Goal: Task Accomplishment & Management: Use online tool/utility

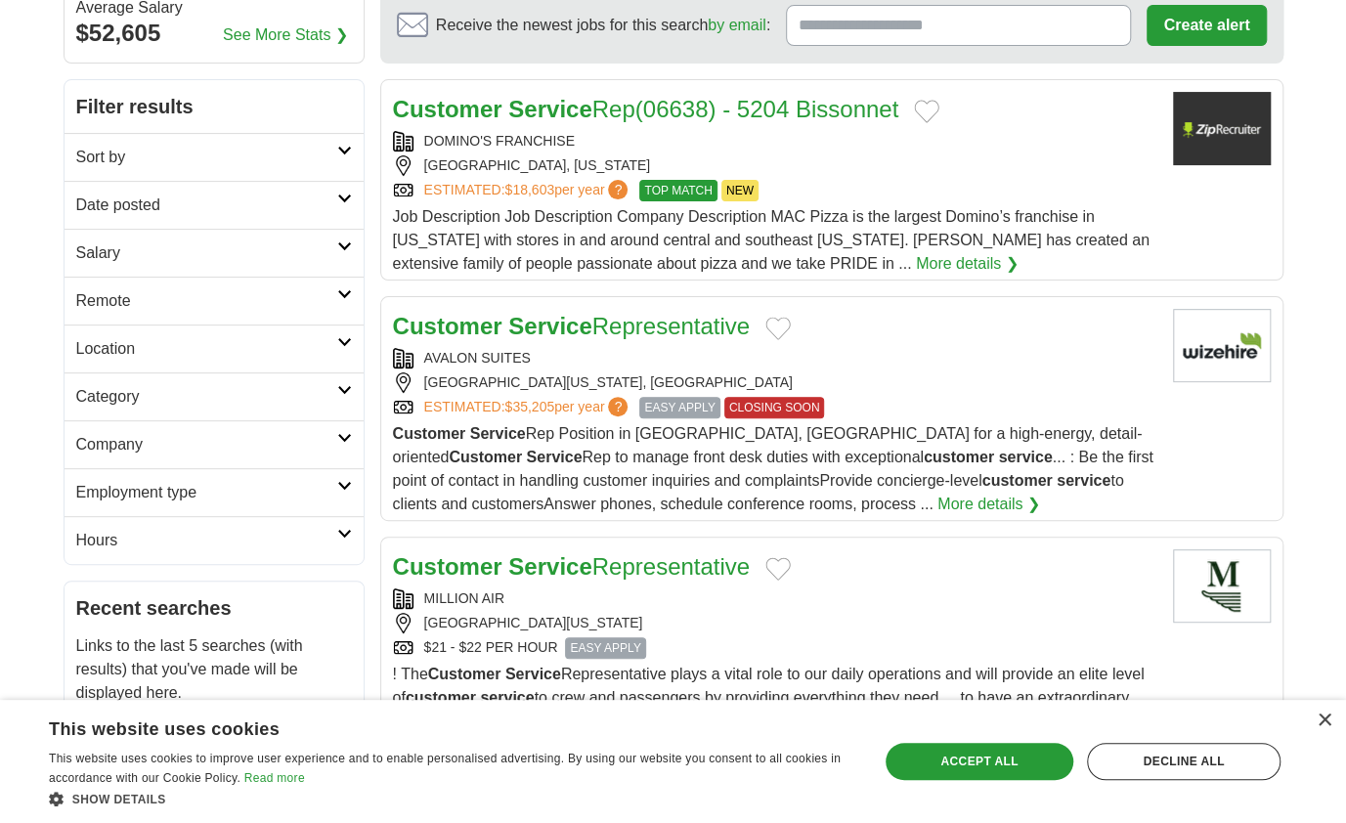
scroll to position [391, 0]
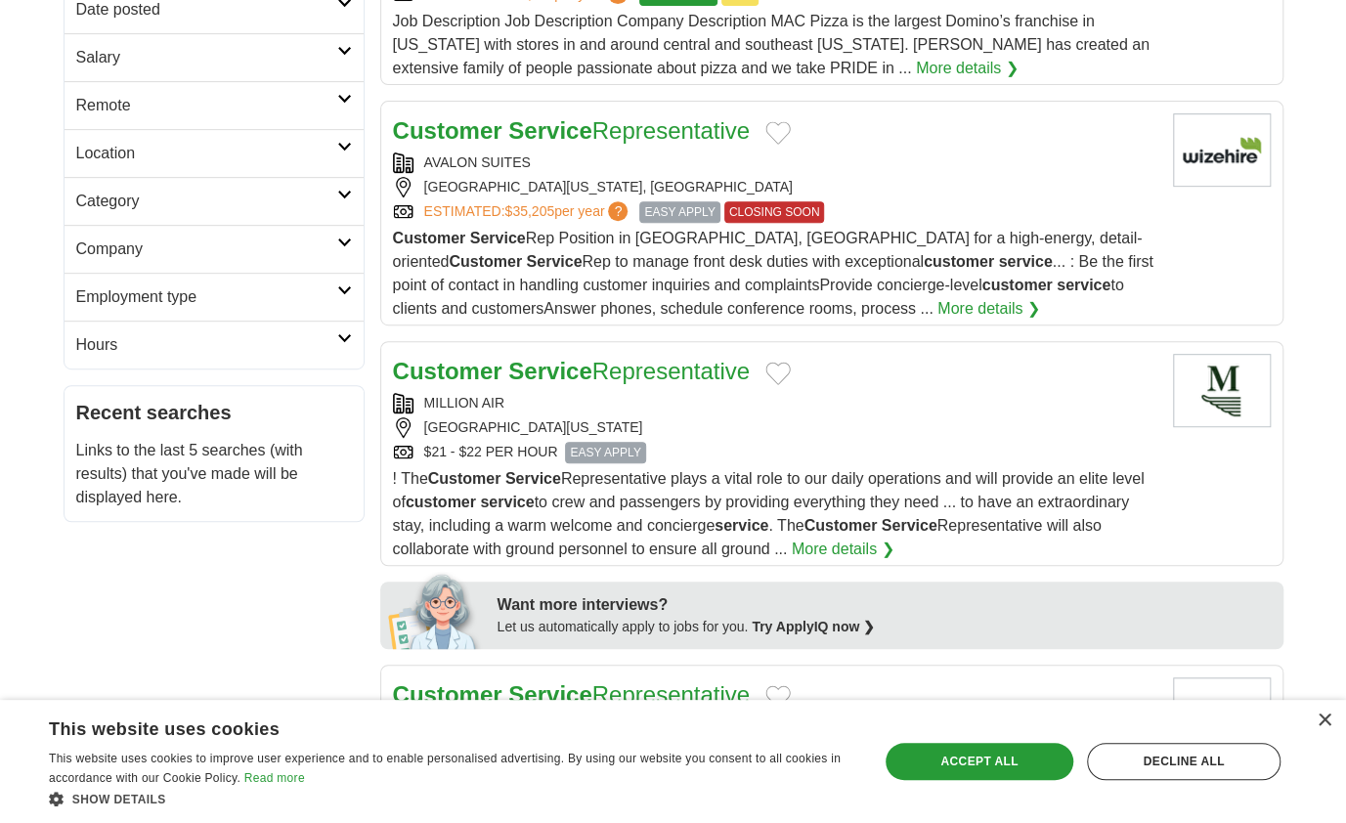
click at [1013, 433] on div "HOUSTON, TEXAS, 77061" at bounding box center [775, 427] width 764 height 21
click at [640, 399] on div "MILLION AIR" at bounding box center [775, 403] width 764 height 21
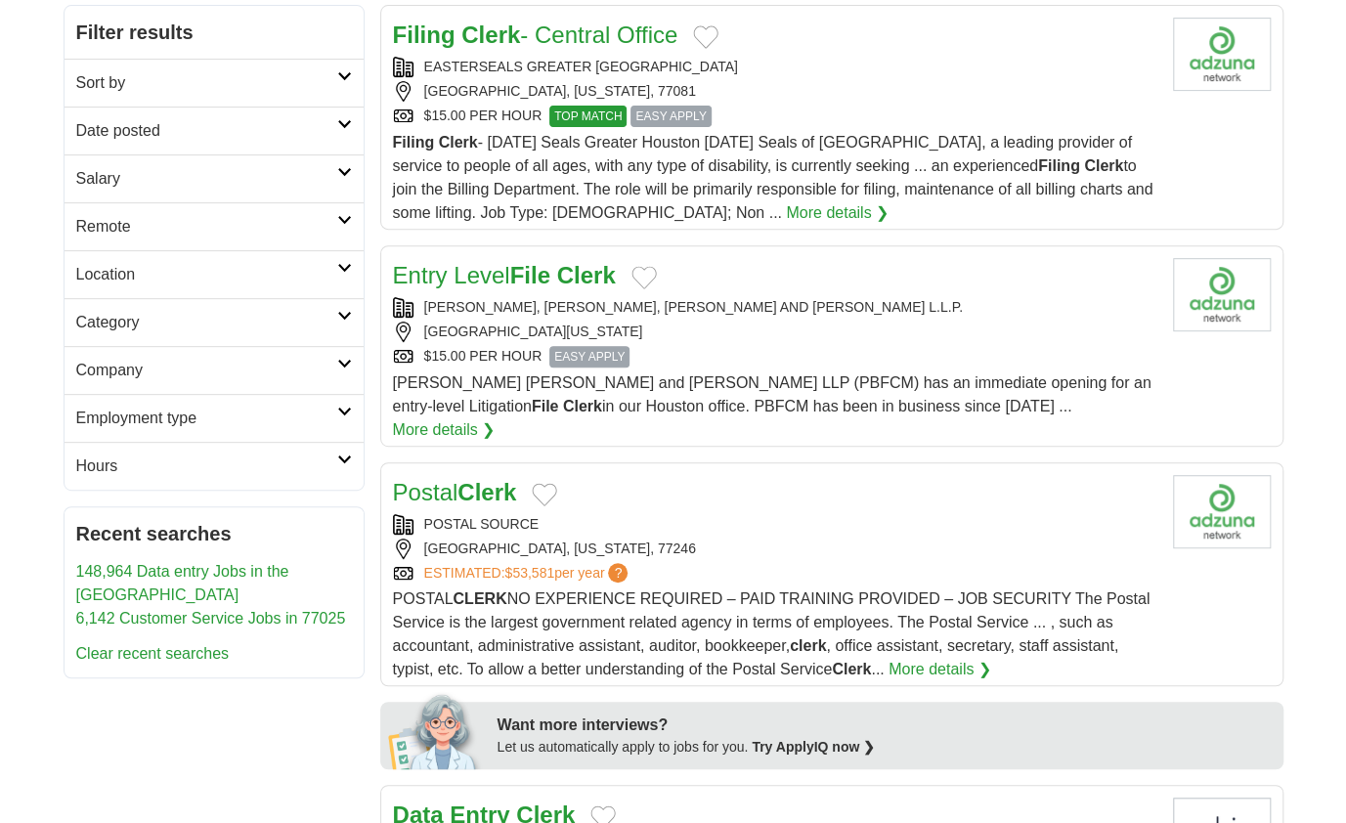
scroll to position [586, 0]
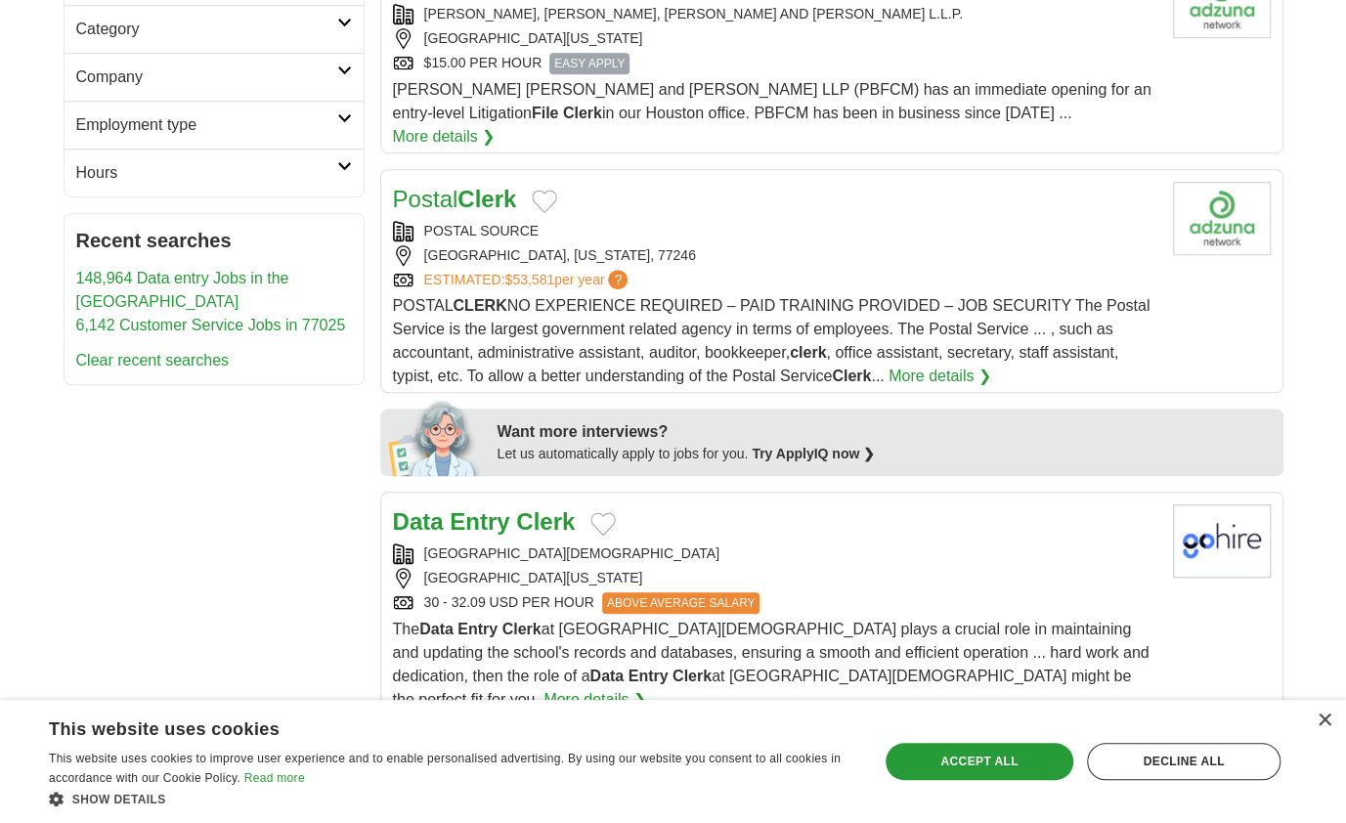
click at [1095, 245] on div "[GEOGRAPHIC_DATA], [US_STATE], 77246" at bounding box center [775, 255] width 764 height 21
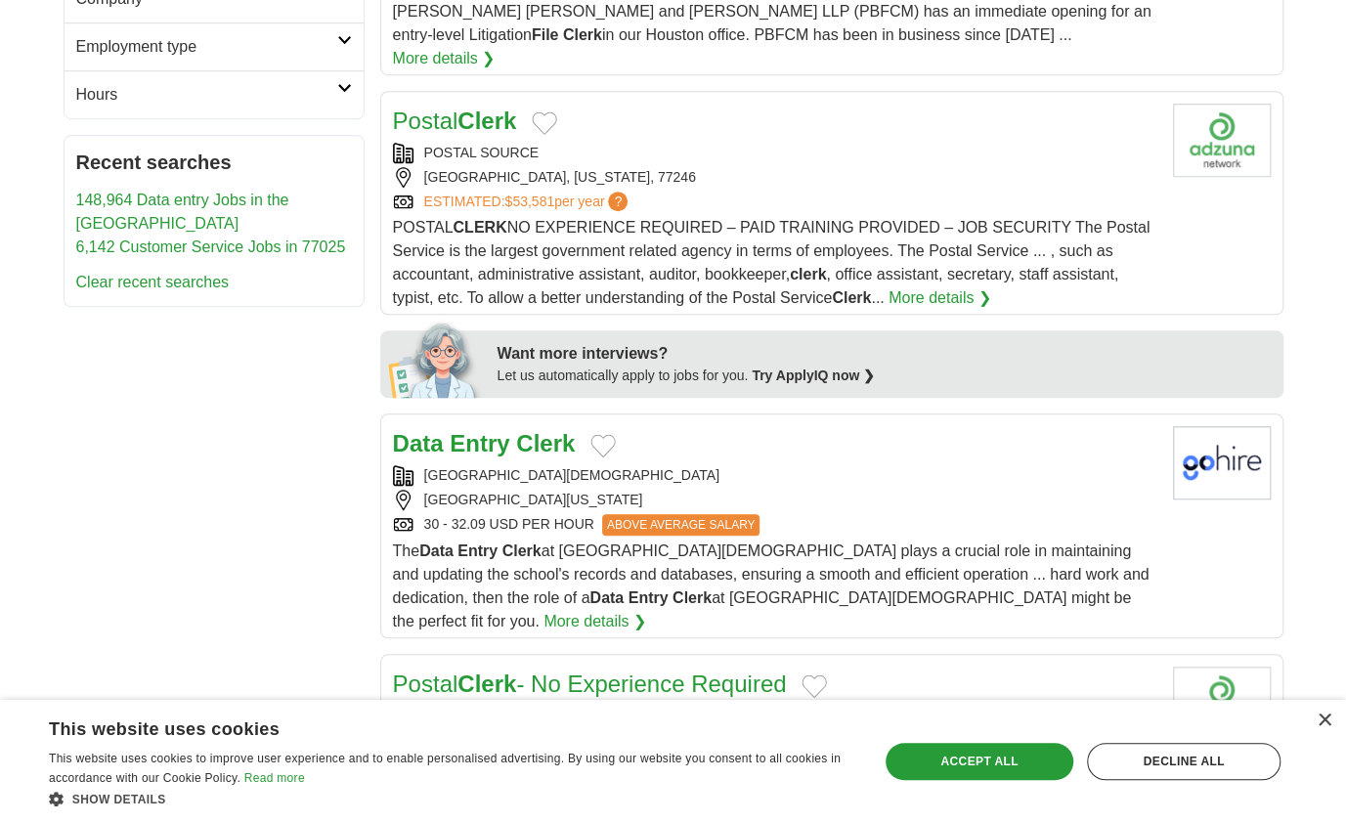
scroll to position [782, 0]
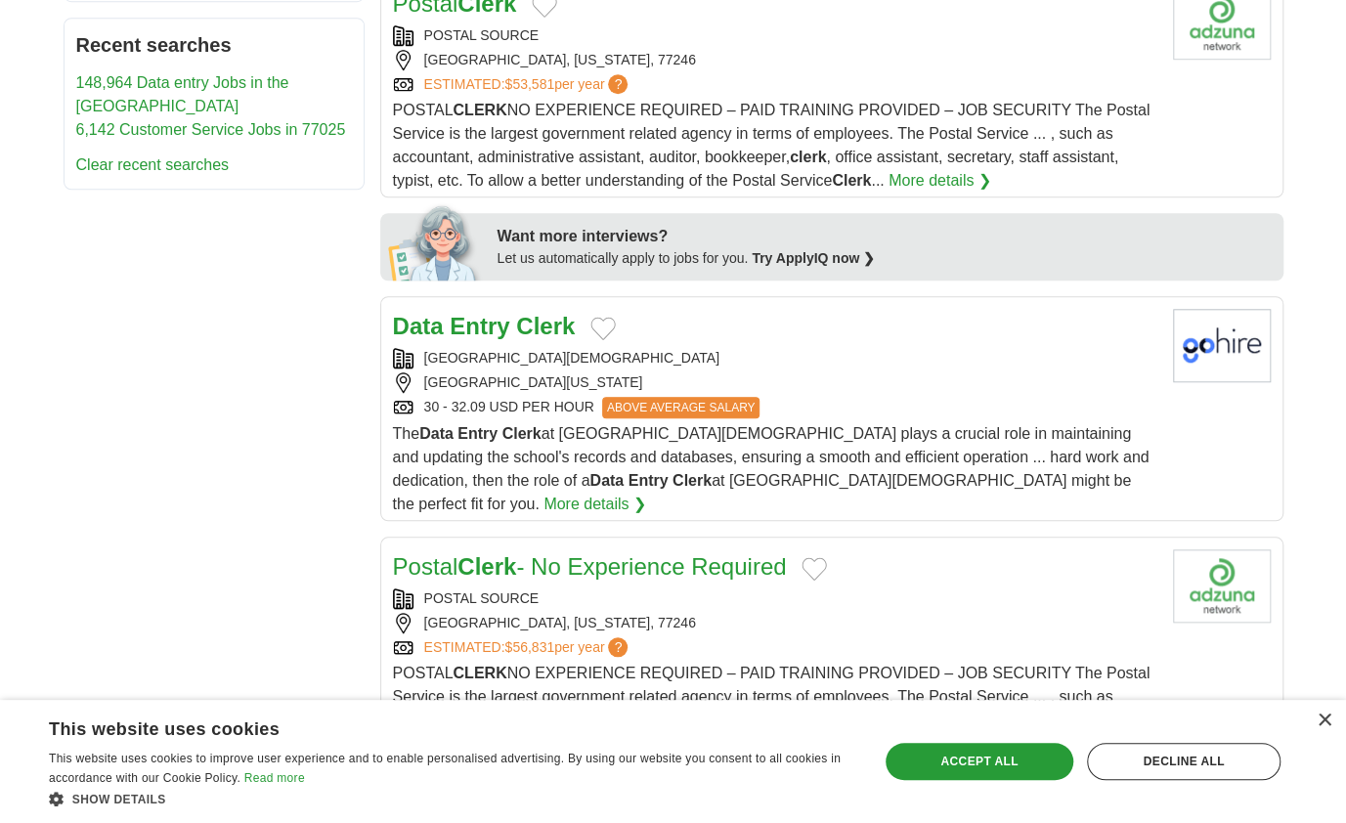
click at [1026, 309] on div "Data Entry Clerk" at bounding box center [775, 326] width 764 height 35
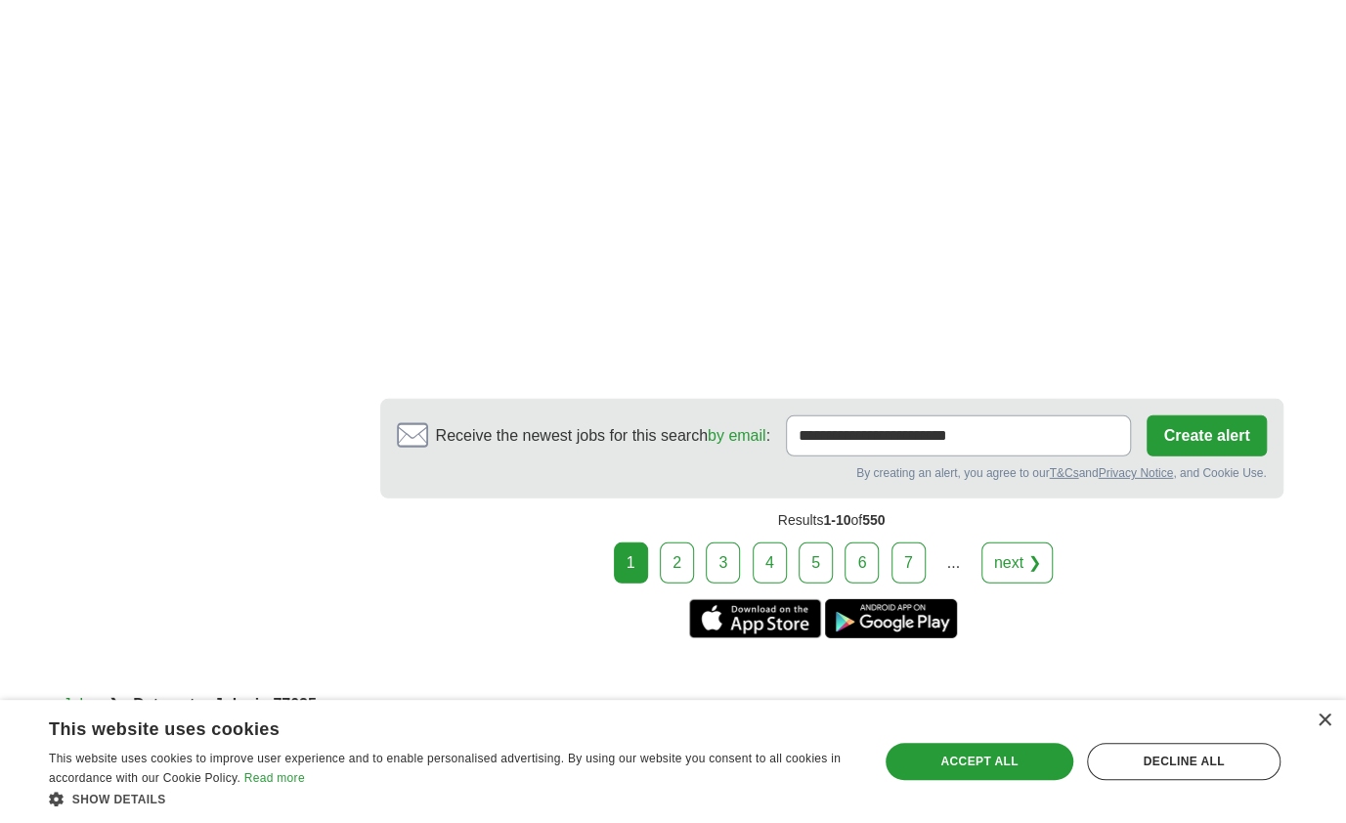
scroll to position [2907, 0]
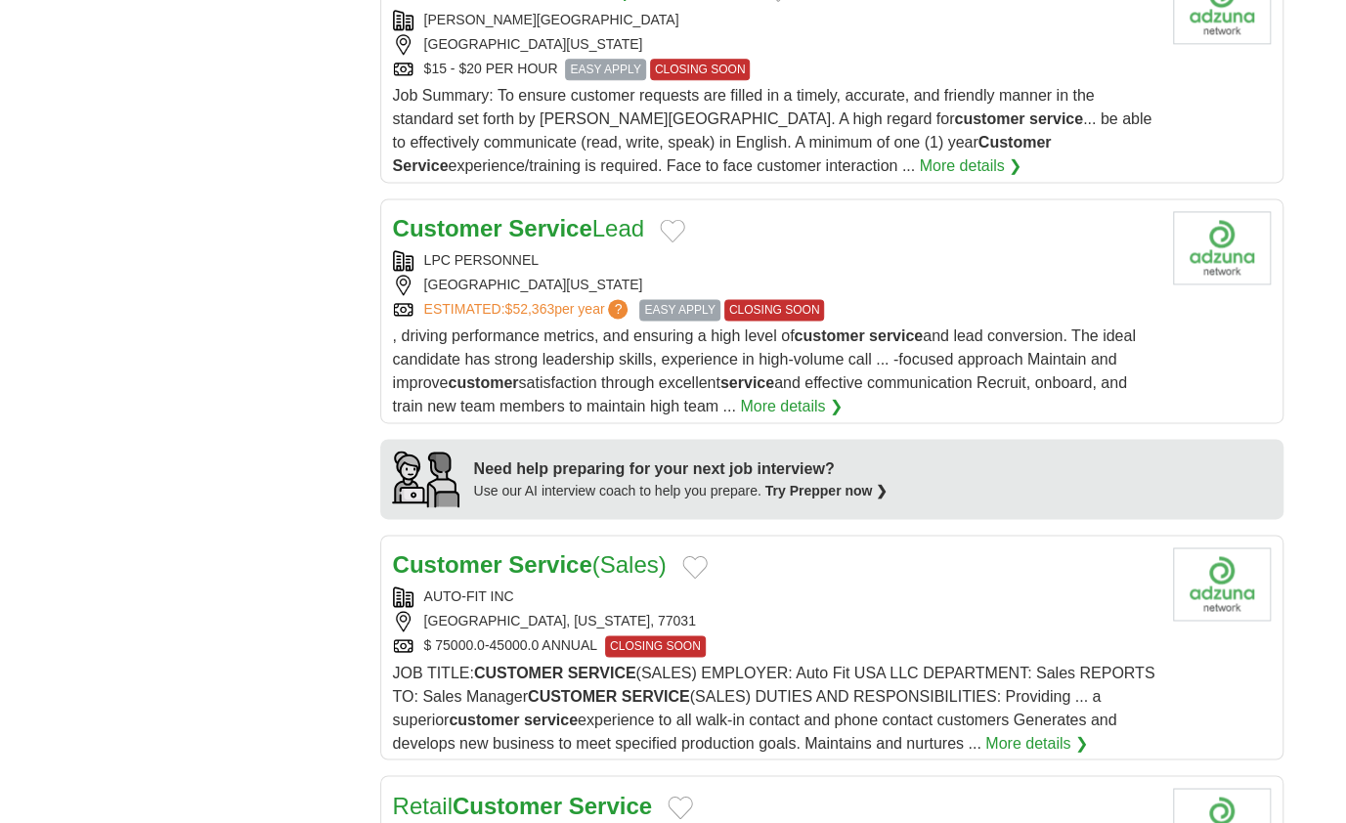
scroll to position [1489, 0]
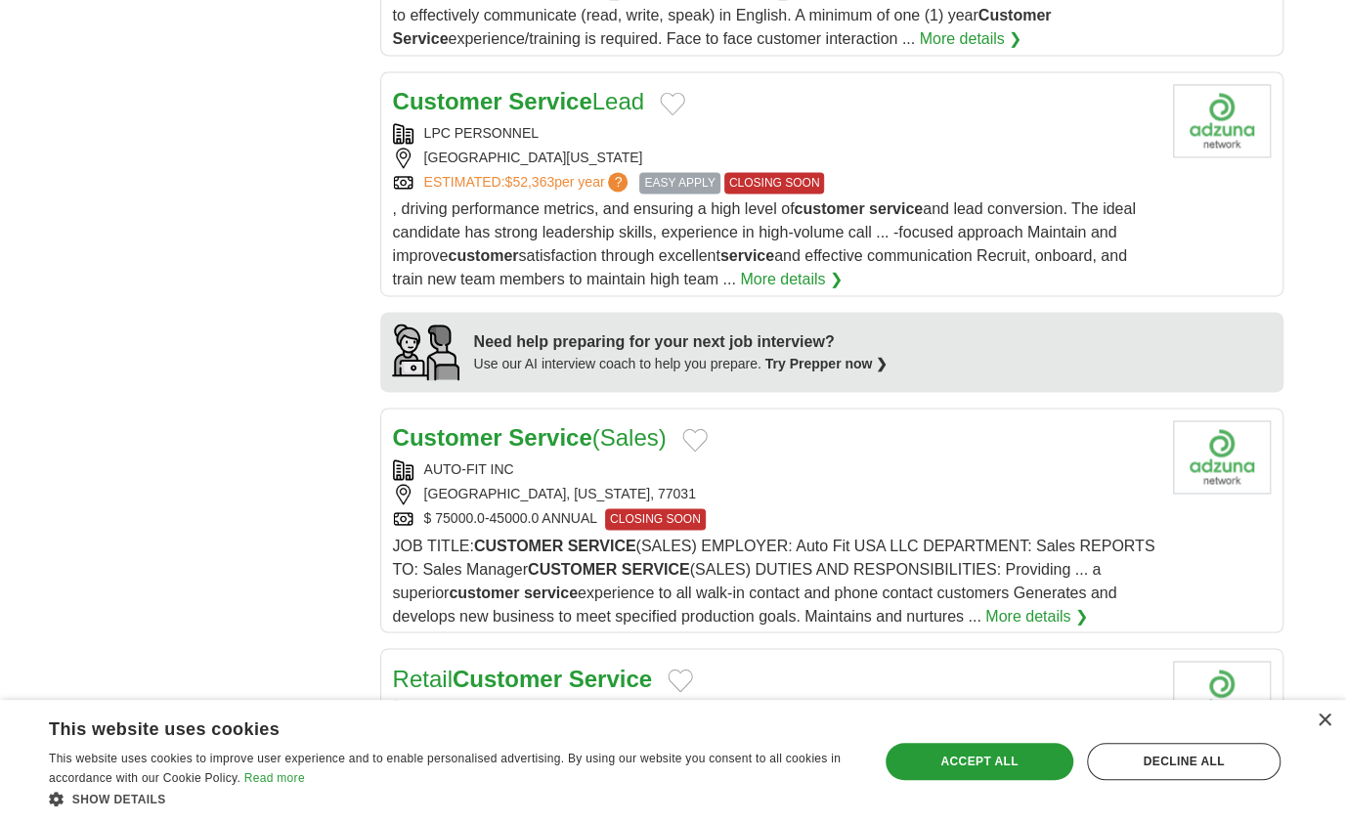
click at [800, 472] on div "AUTO-FIT INC HOUSTON, TEXAS, 77031 $ 75000.0-45000.0 ANNUAL CLOSING SOON" at bounding box center [775, 494] width 764 height 70
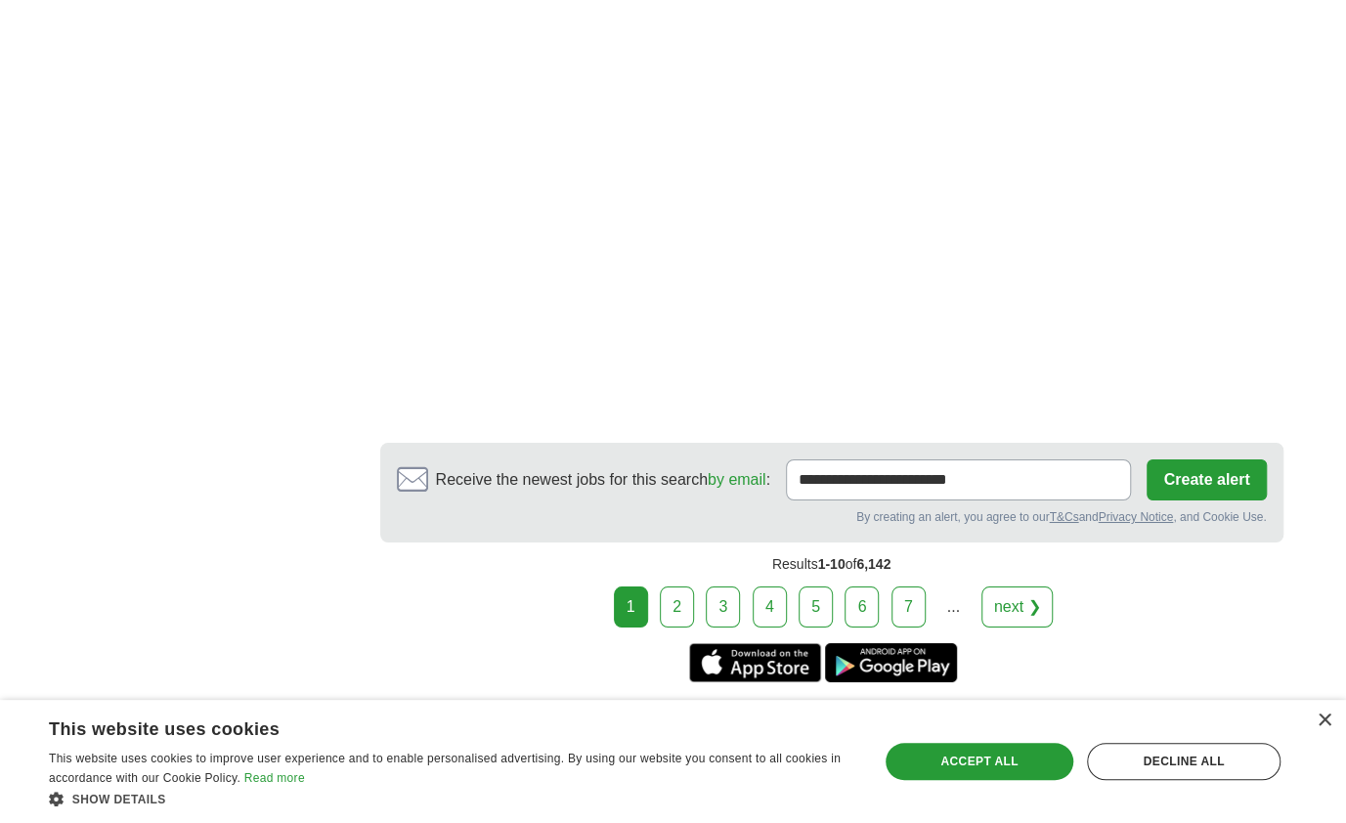
scroll to position [3737, 0]
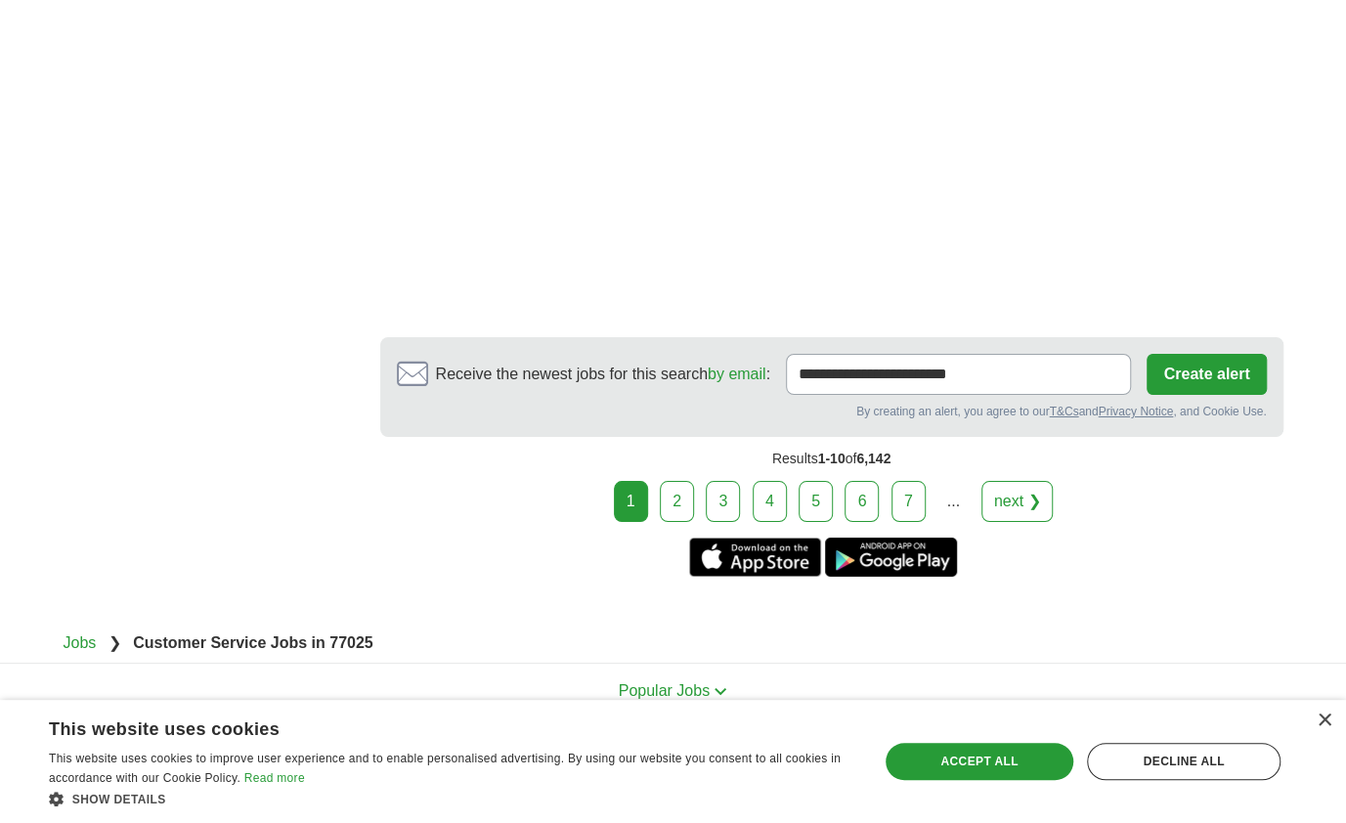
click at [686, 509] on link "2" at bounding box center [677, 501] width 34 height 41
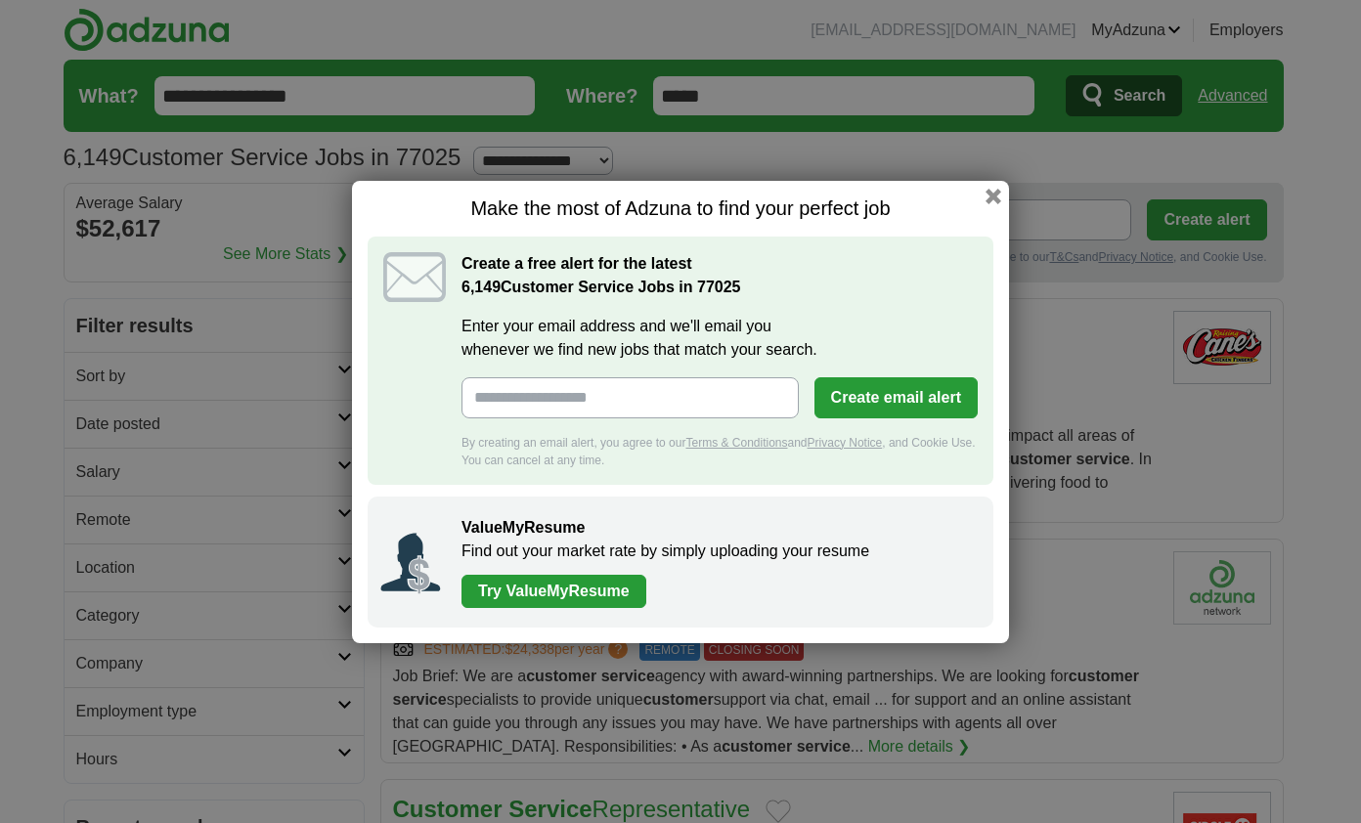
click at [993, 198] on button "button" at bounding box center [993, 197] width 16 height 16
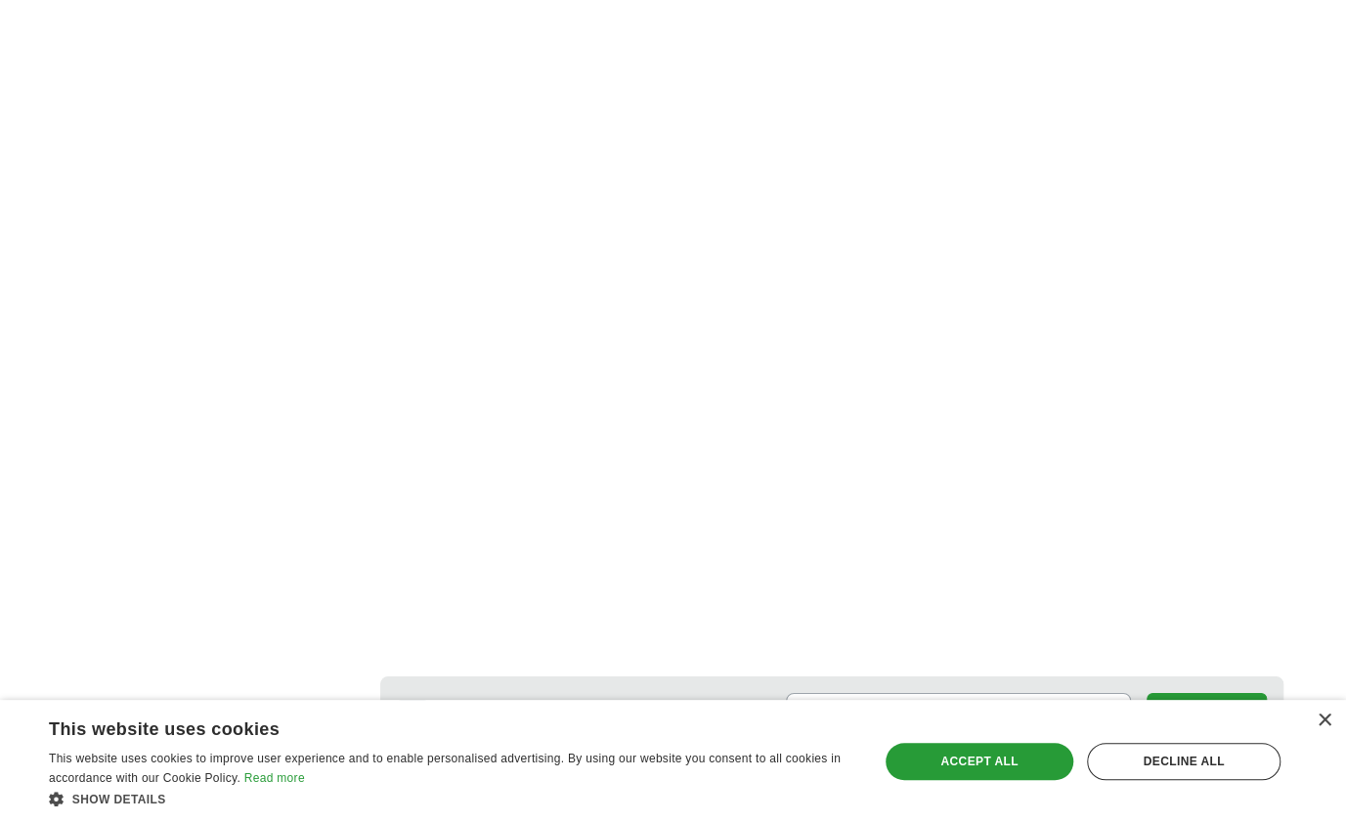
scroll to position [3323, 0]
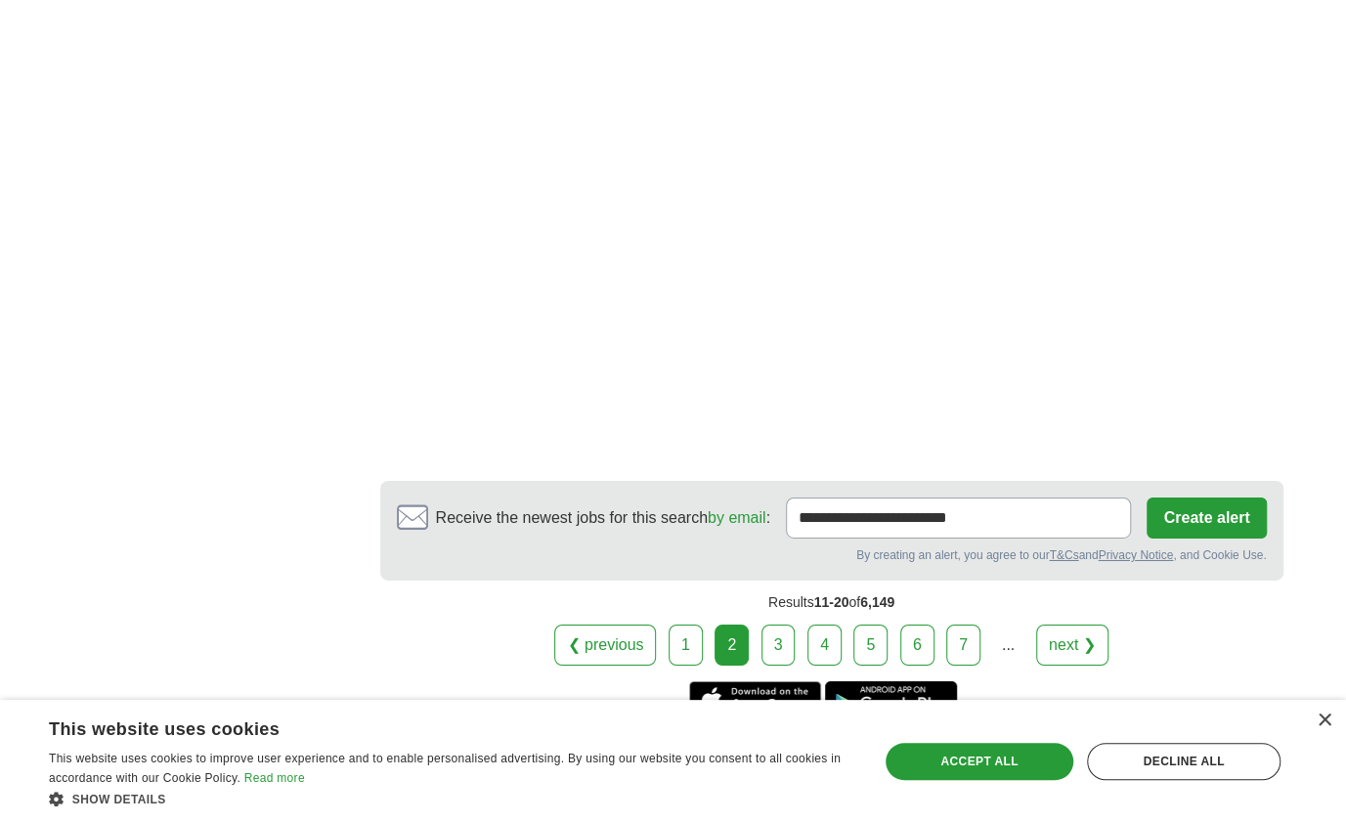
click at [778, 639] on link "3" at bounding box center [778, 645] width 34 height 41
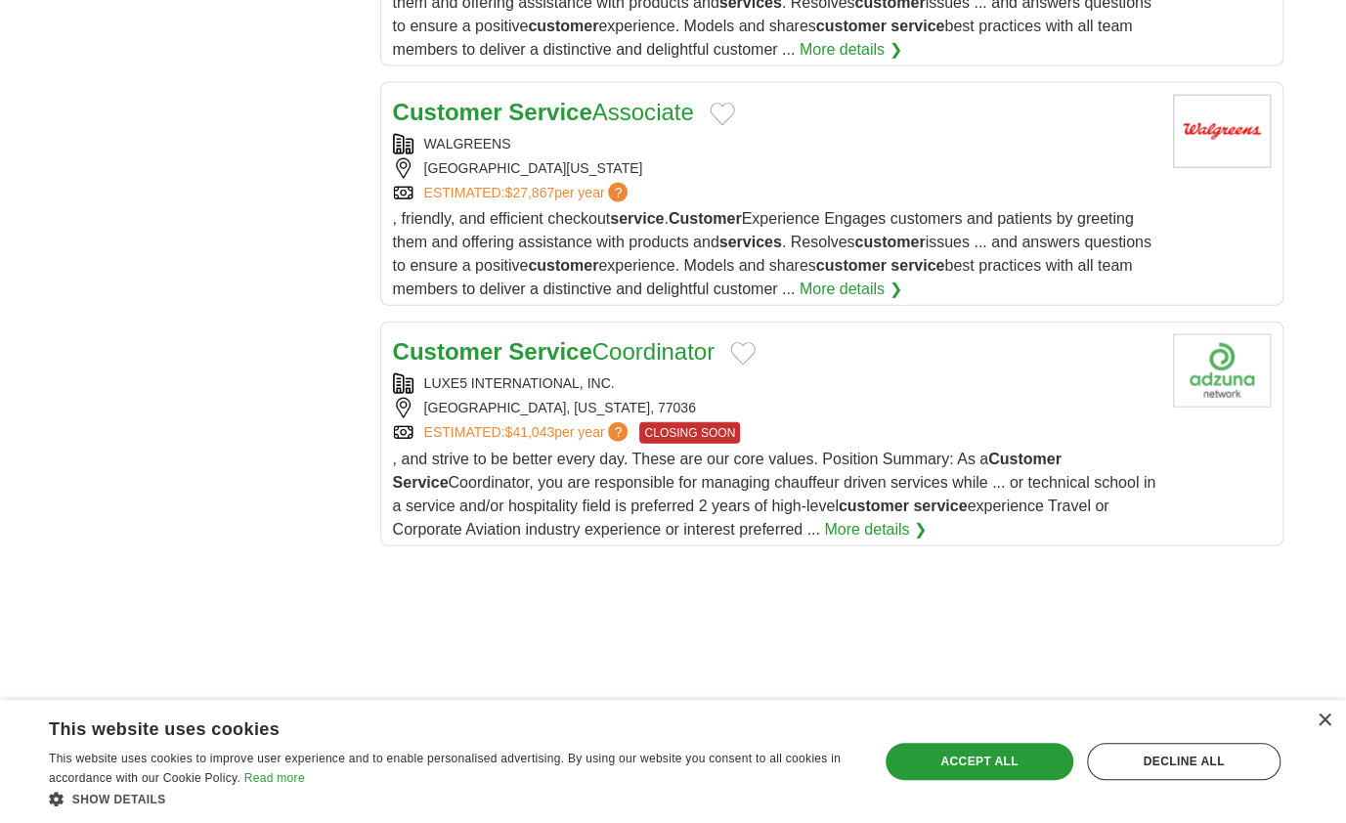
scroll to position [2444, 0]
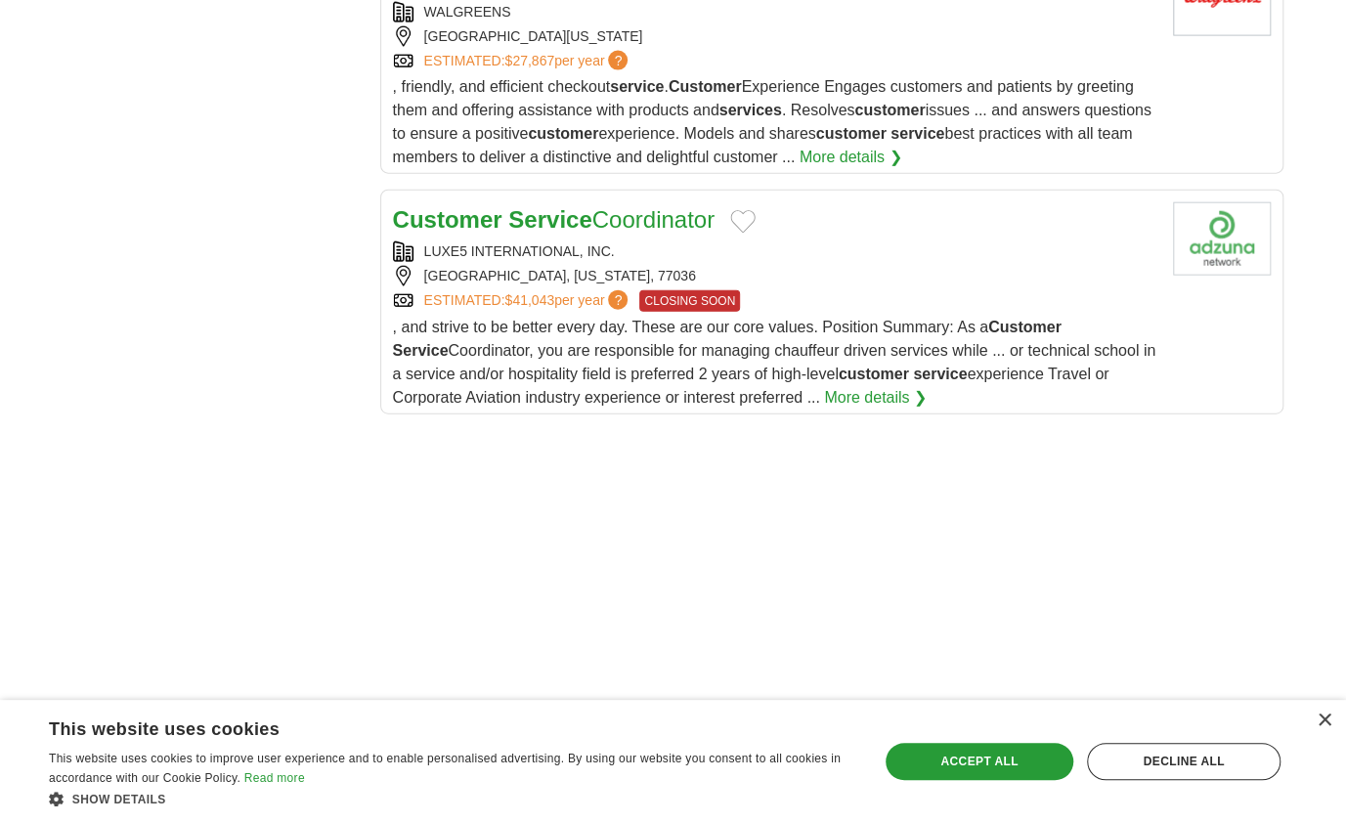
click at [1035, 241] on div "LUXE5 INTERNATIONAL, INC." at bounding box center [775, 251] width 764 height 21
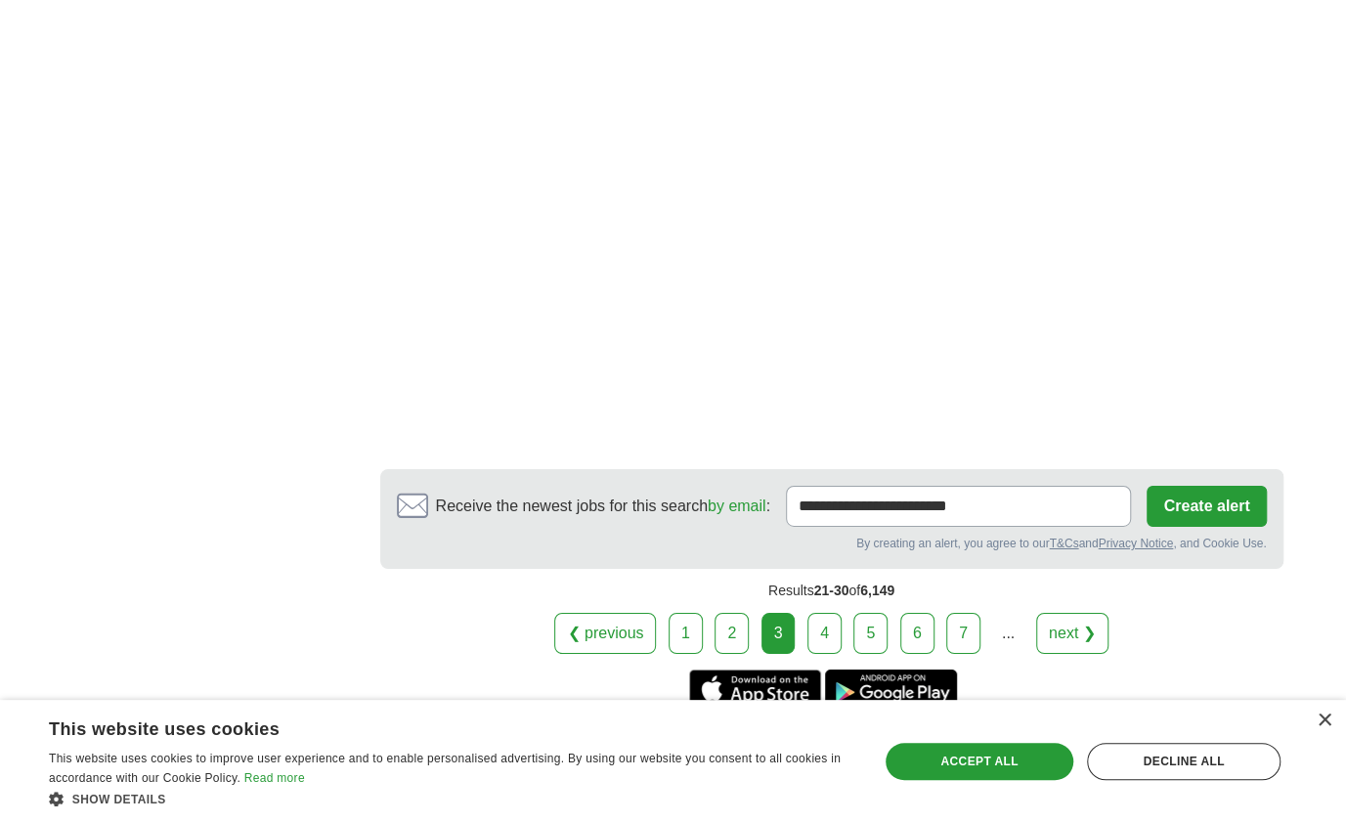
scroll to position [3421, 0]
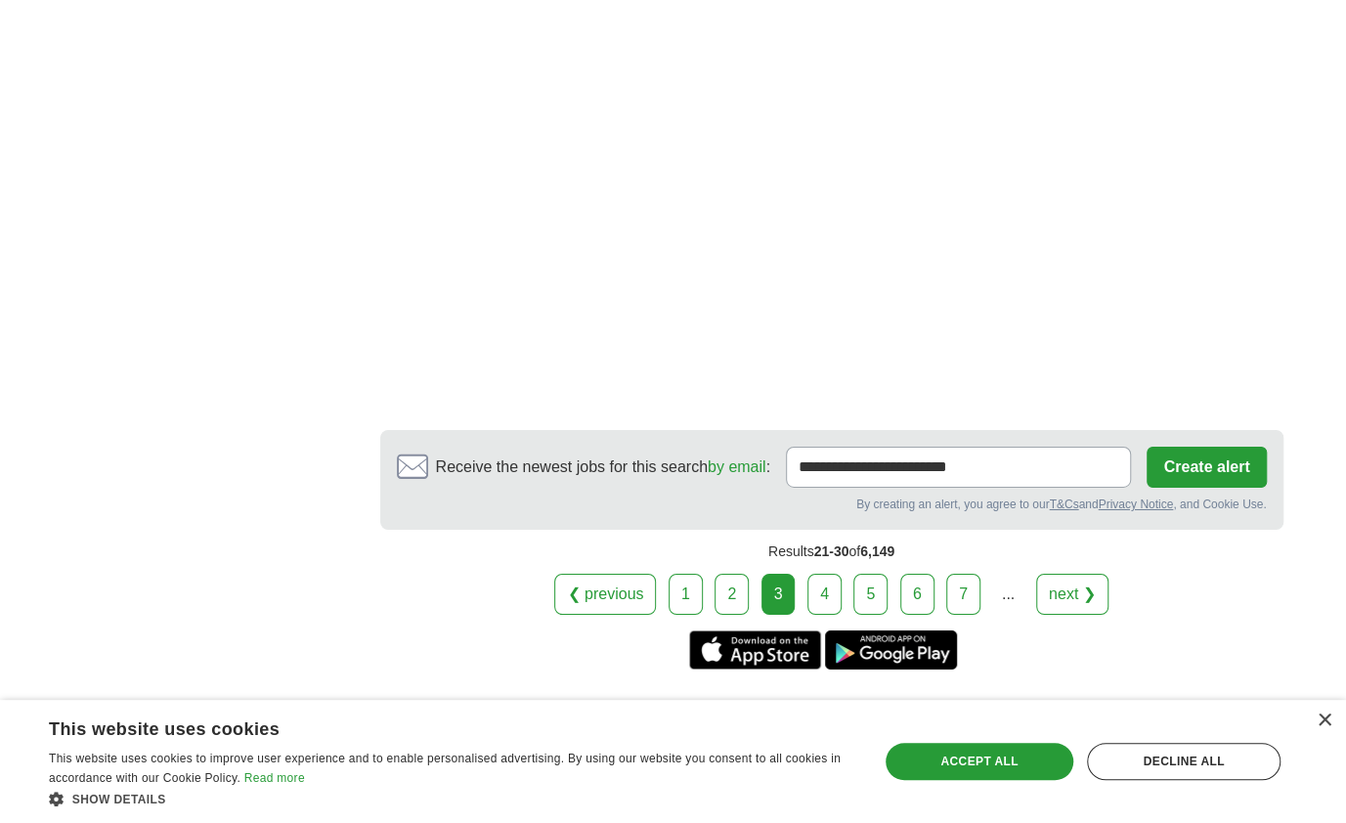
click at [816, 593] on link "4" at bounding box center [824, 594] width 34 height 41
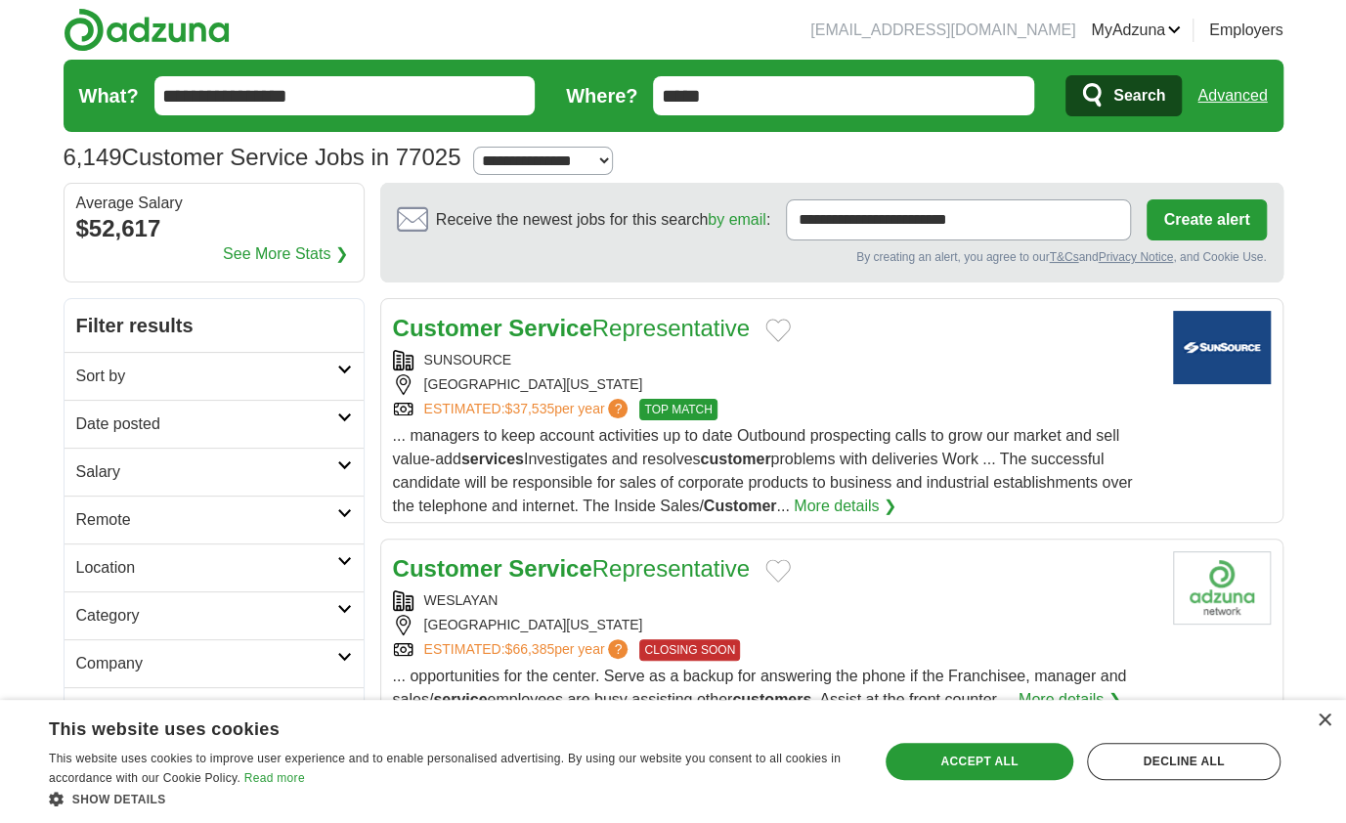
click at [659, 585] on div "Customer Service Representative WESLAYAN [GEOGRAPHIC_DATA], [US_STATE], 77027 E…" at bounding box center [775, 631] width 764 height 160
click at [397, 108] on input "**********" at bounding box center [344, 95] width 381 height 39
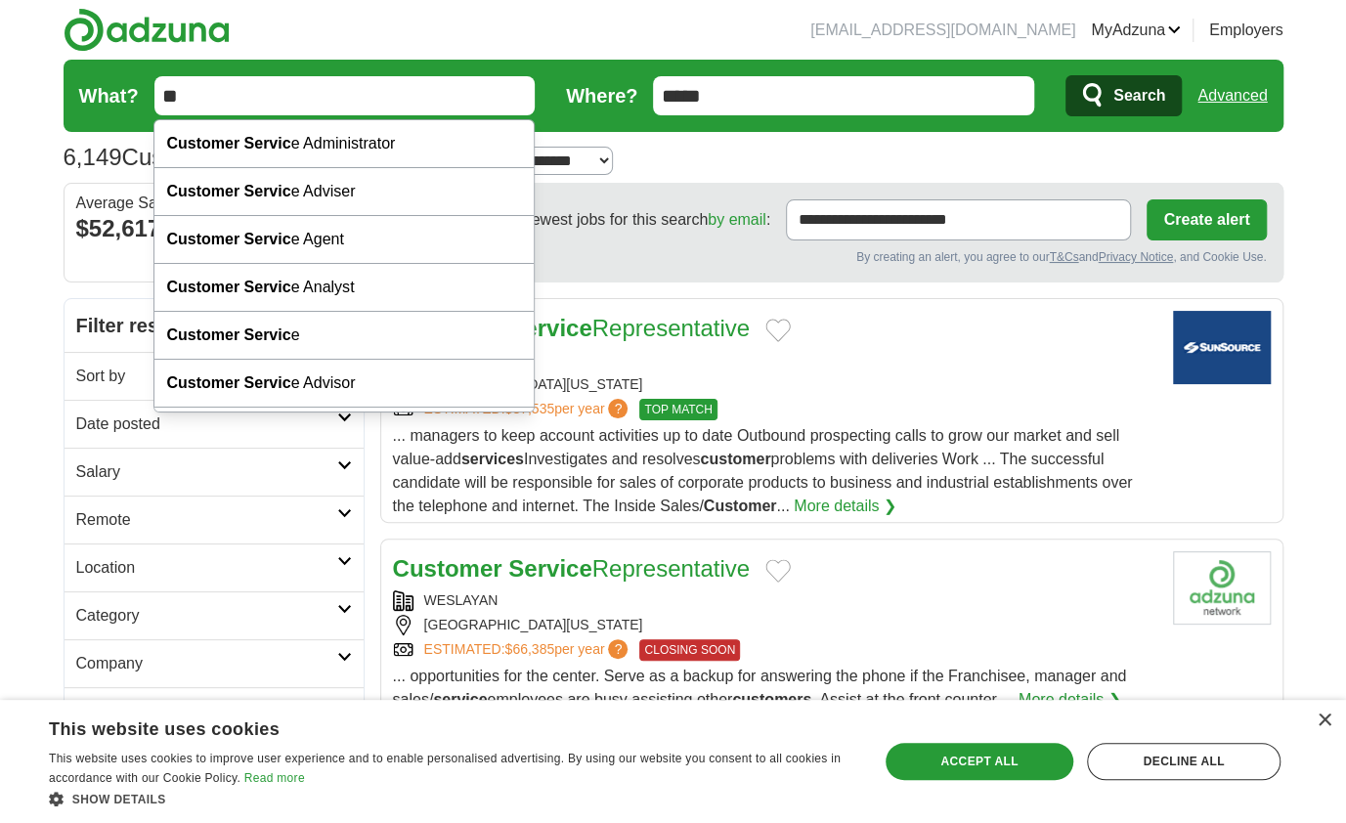
type input "*"
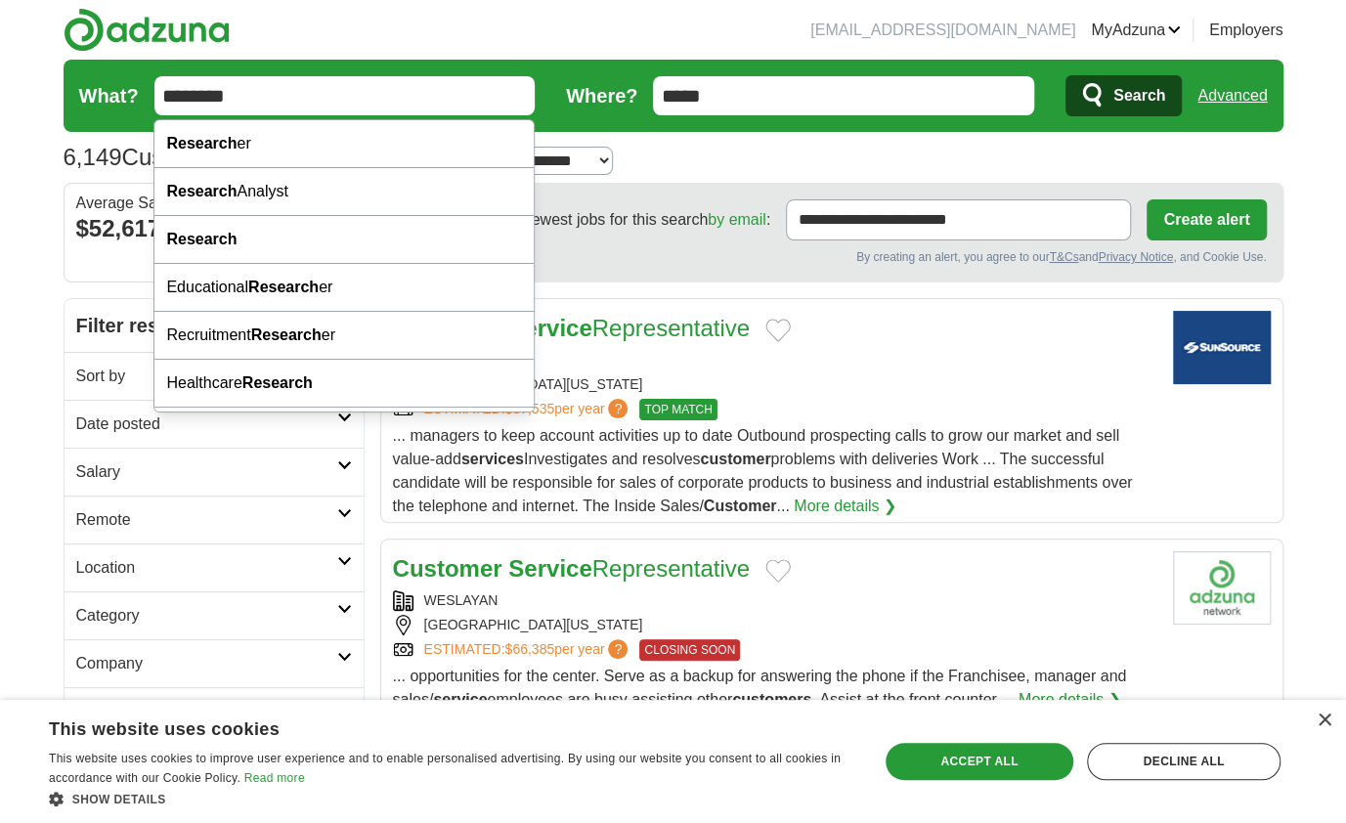
type input "********"
click at [1065, 75] on button "Search" at bounding box center [1123, 95] width 116 height 41
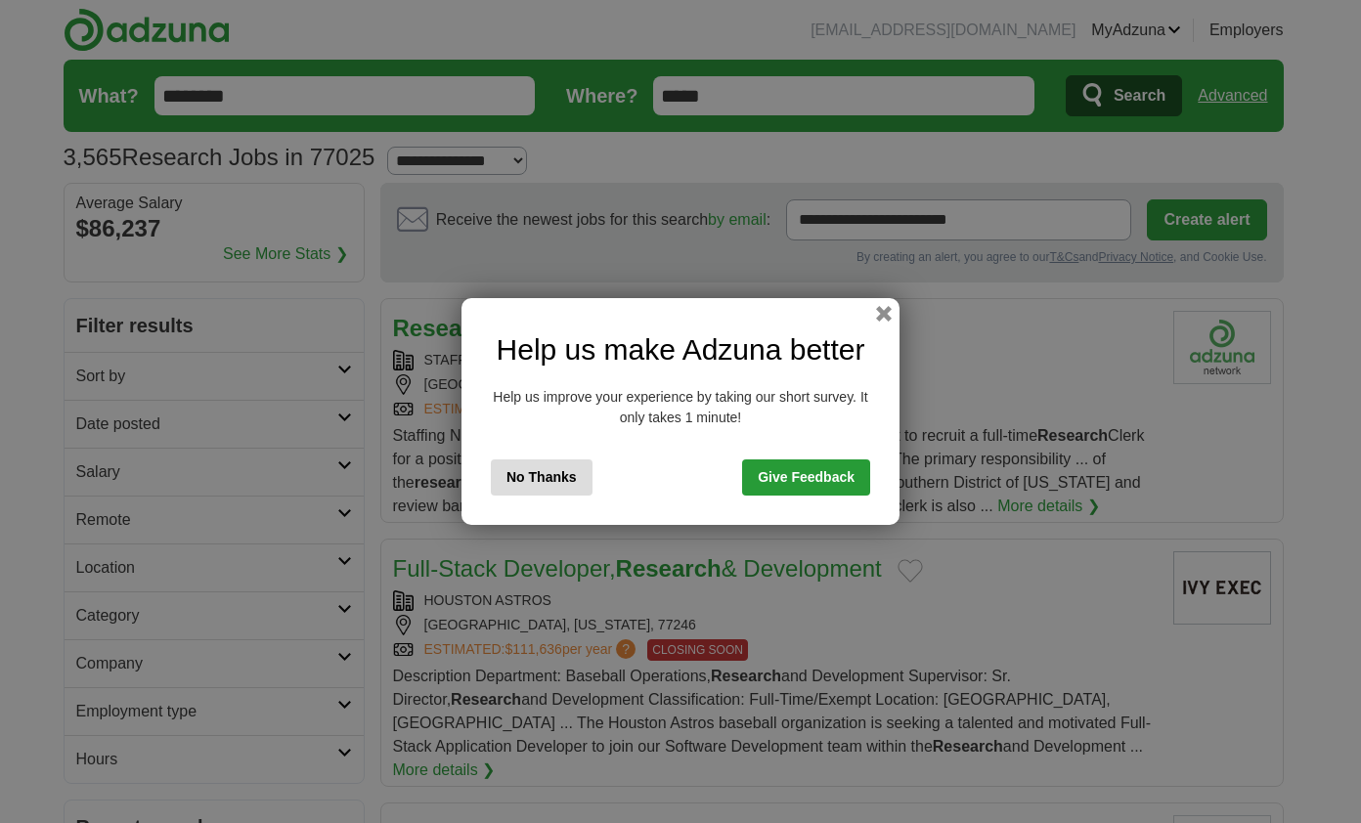
click at [870, 332] on div "Help us make Adzuna better Help us improve your experience by taking our short …" at bounding box center [680, 411] width 438 height 227
click at [884, 318] on button "button" at bounding box center [884, 314] width 22 height 22
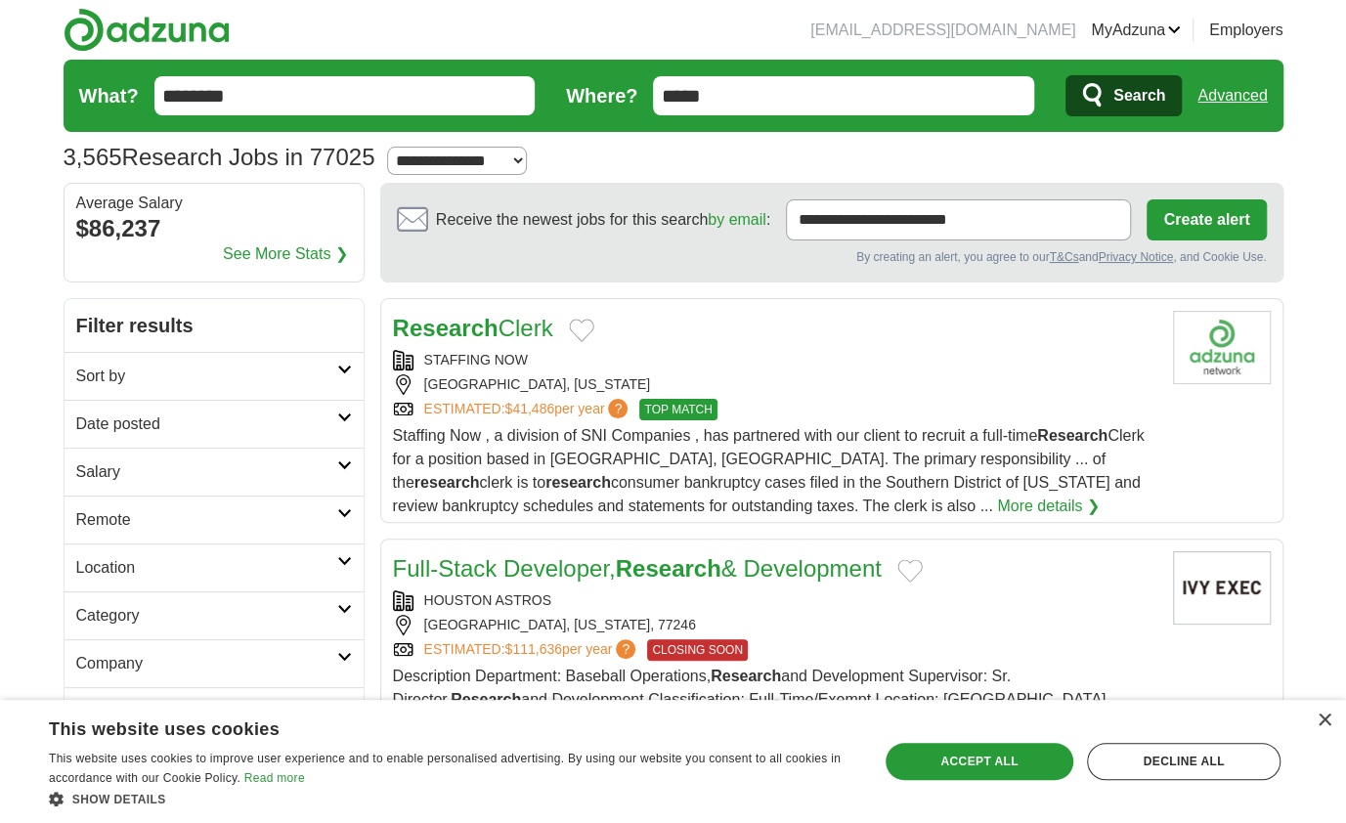
click at [480, 474] on strong "research" at bounding box center [446, 482] width 65 height 17
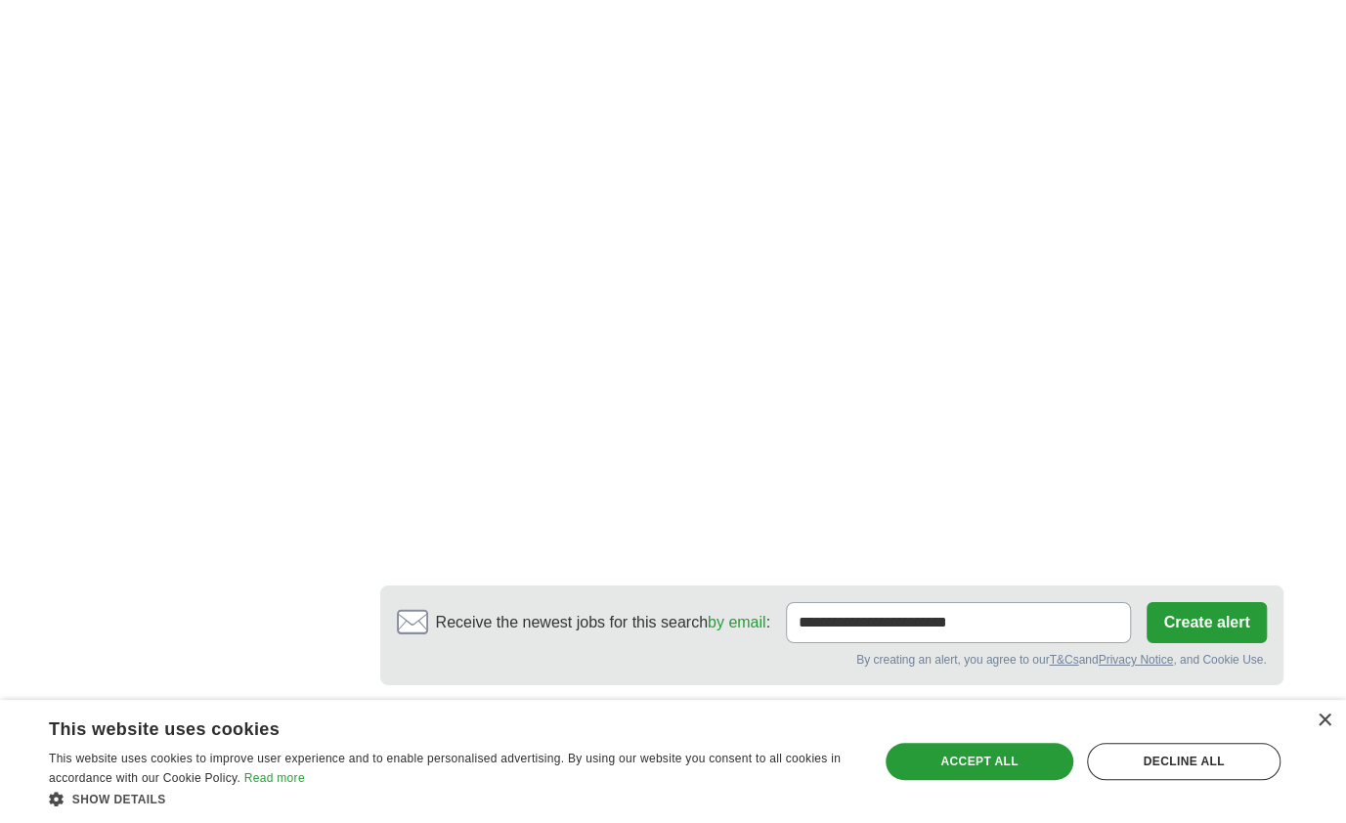
scroll to position [3323, 0]
